Goal: Browse casually

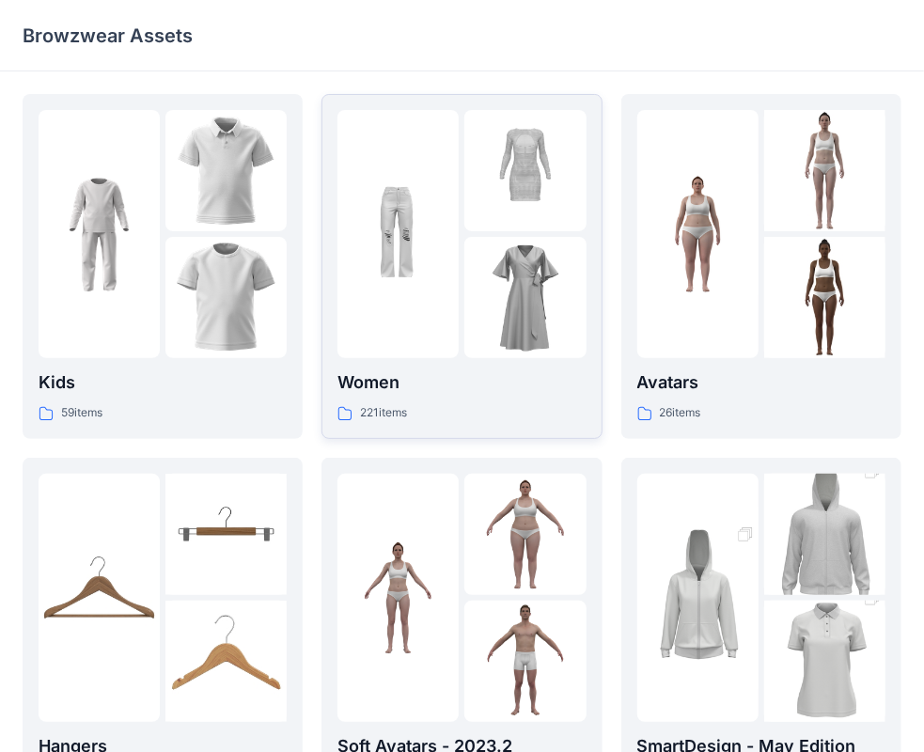
click at [477, 248] on img at bounding box center [525, 297] width 121 height 121
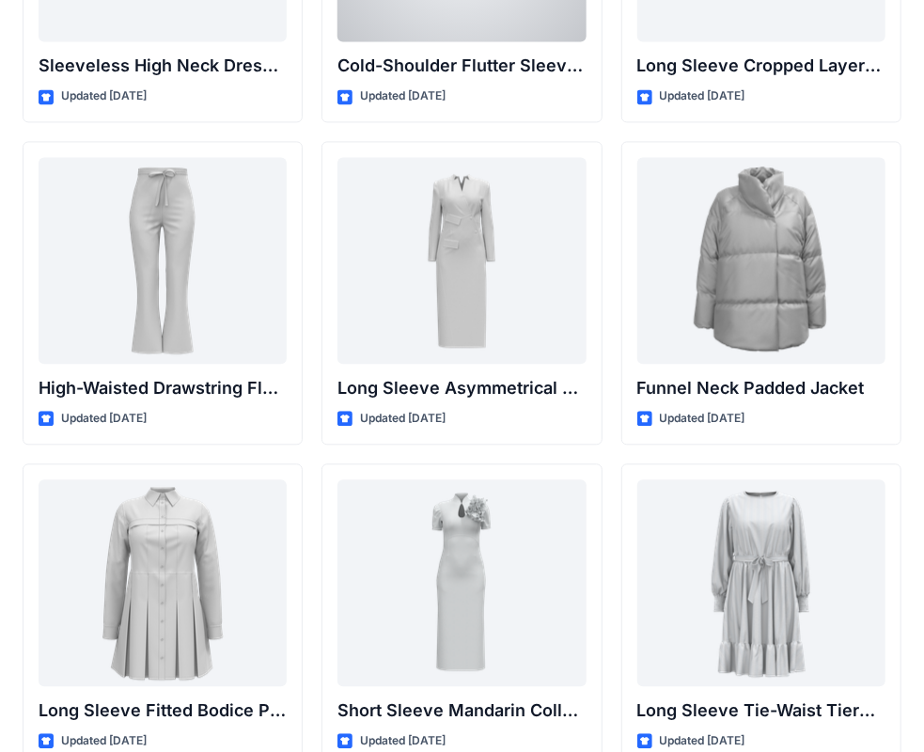
scroll to position [7053, 0]
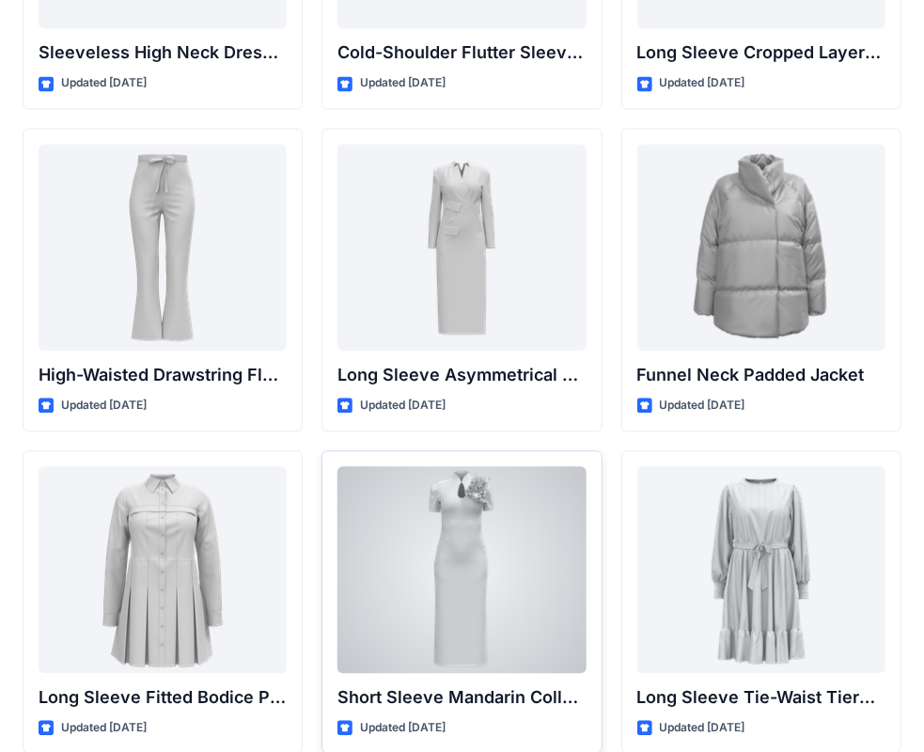
click at [482, 527] on div at bounding box center [462, 569] width 248 height 207
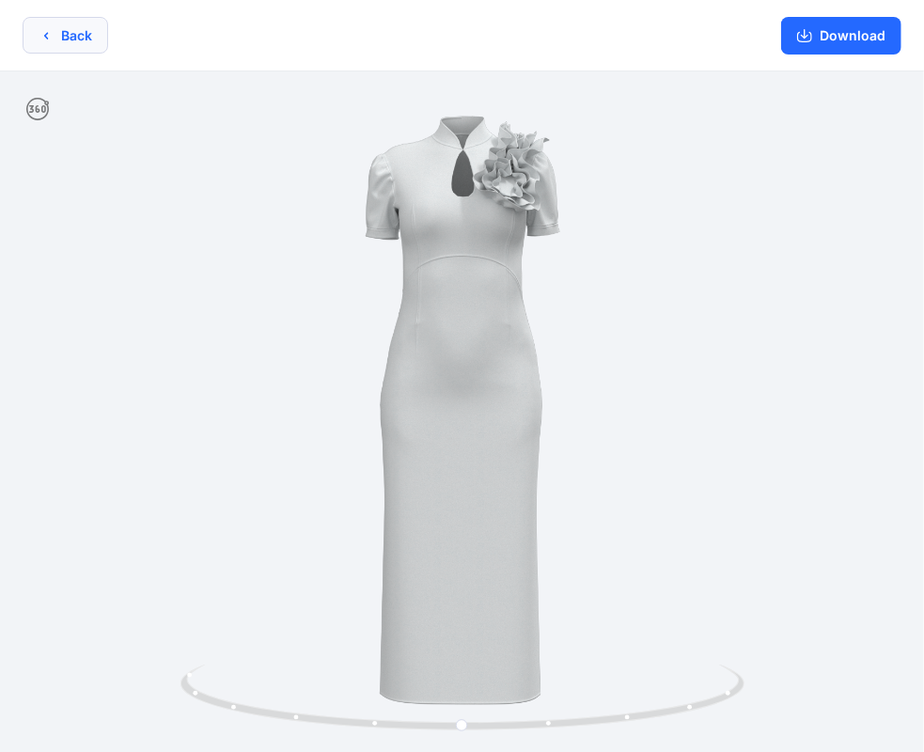
click at [88, 41] on button "Back" at bounding box center [66, 35] width 86 height 37
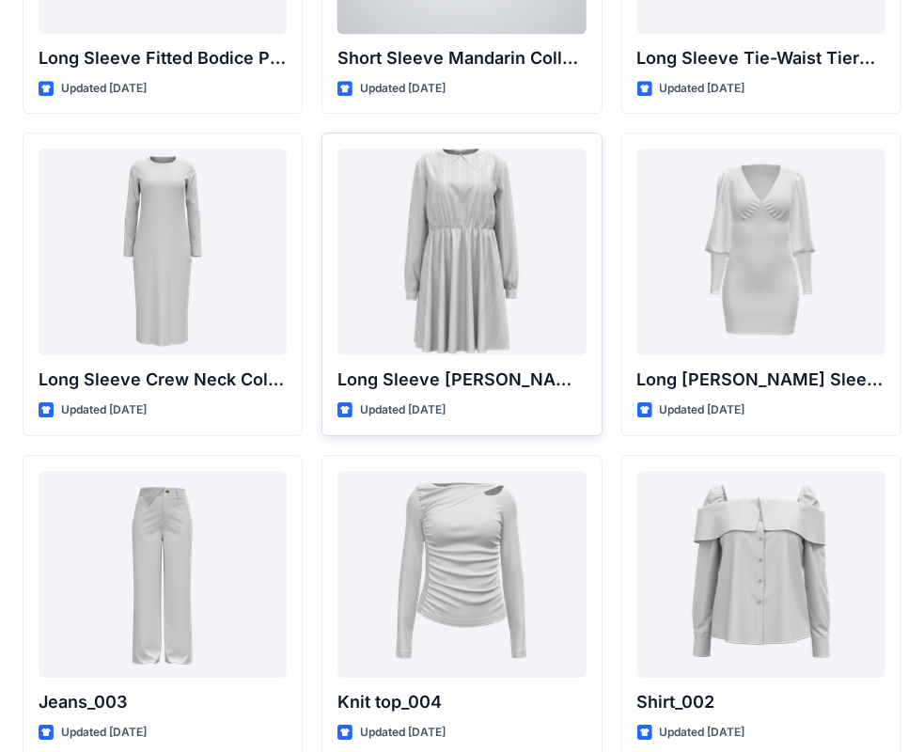
scroll to position [7694, 0]
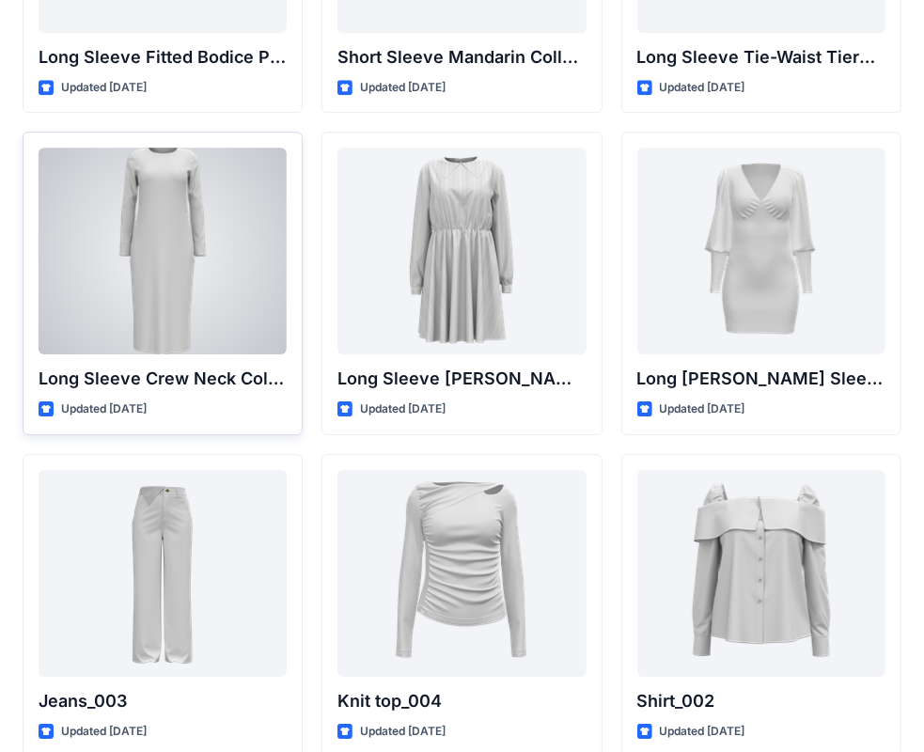
click at [195, 201] on div at bounding box center [163, 251] width 248 height 207
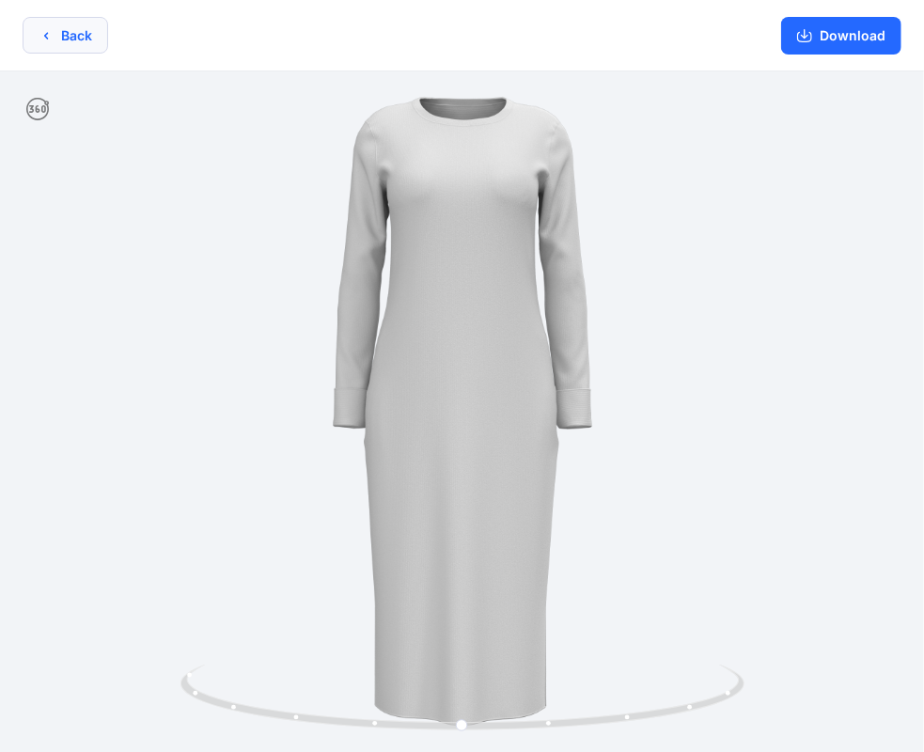
click at [60, 32] on button "Back" at bounding box center [66, 35] width 86 height 37
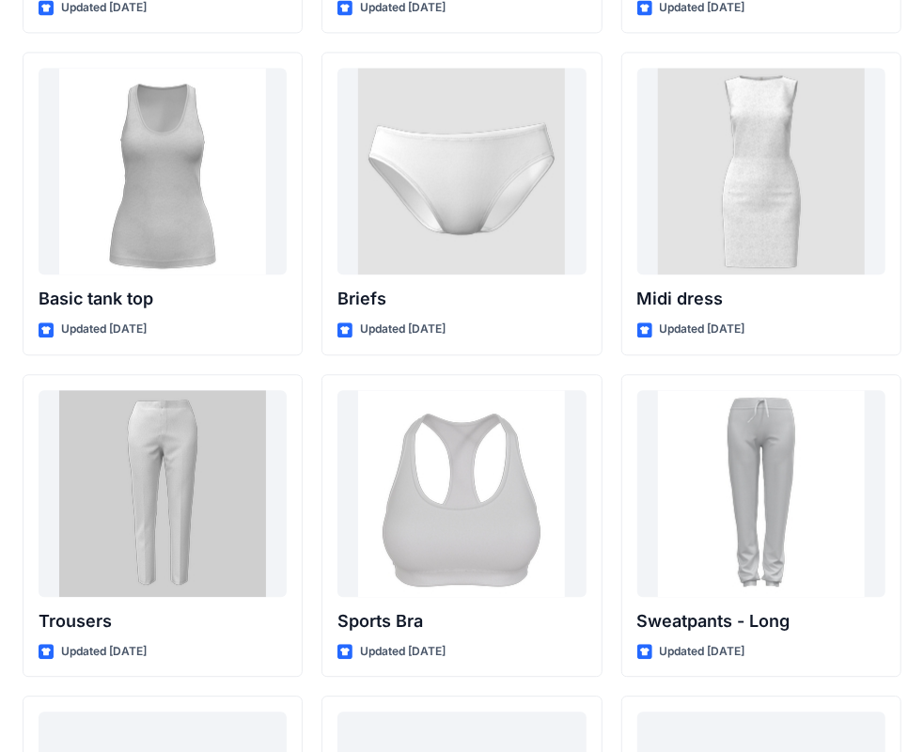
scroll to position [15505, 0]
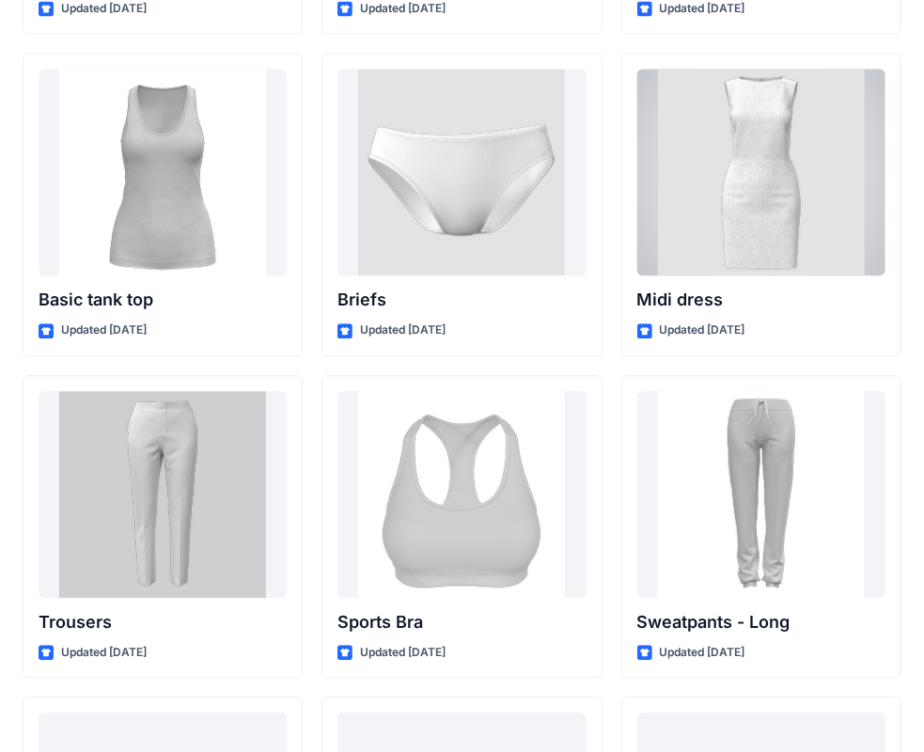
click at [735, 156] on div at bounding box center [762, 172] width 248 height 207
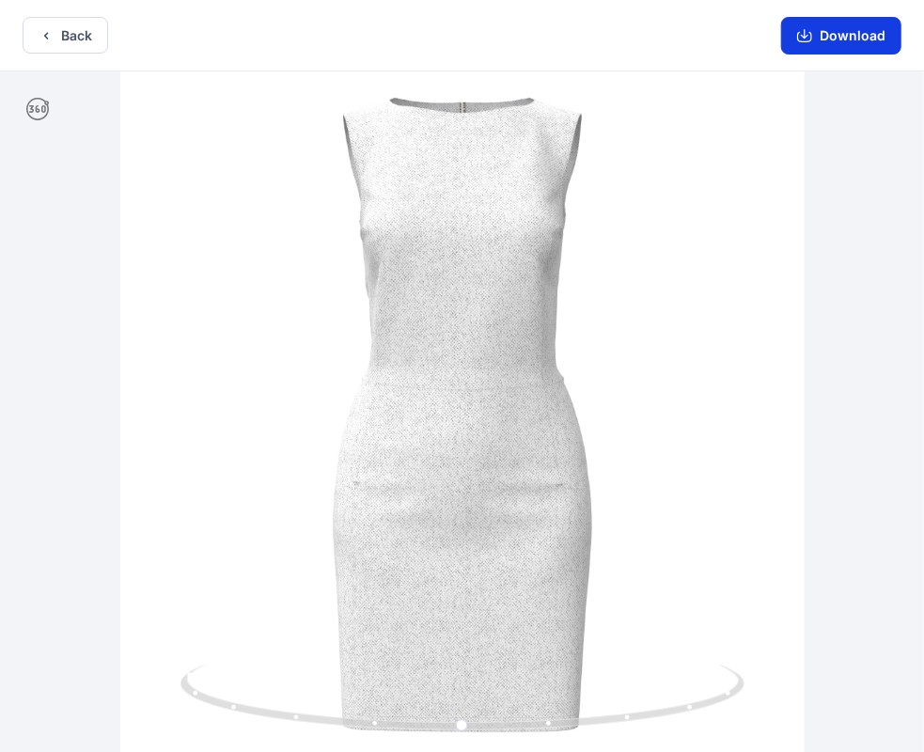
click at [836, 31] on button "Download" at bounding box center [842, 36] width 120 height 38
